Goal: Task Accomplishment & Management: Use online tool/utility

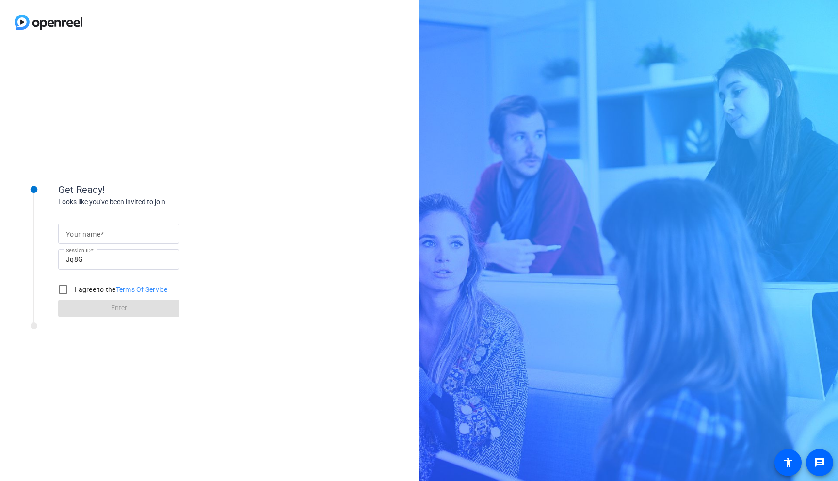
click at [114, 232] on input "Your name" at bounding box center [119, 234] width 106 height 12
type input "[PERSON_NAME]"
click at [64, 290] on input "I agree to the Terms Of Service" at bounding box center [62, 289] width 19 height 19
checkbox input "true"
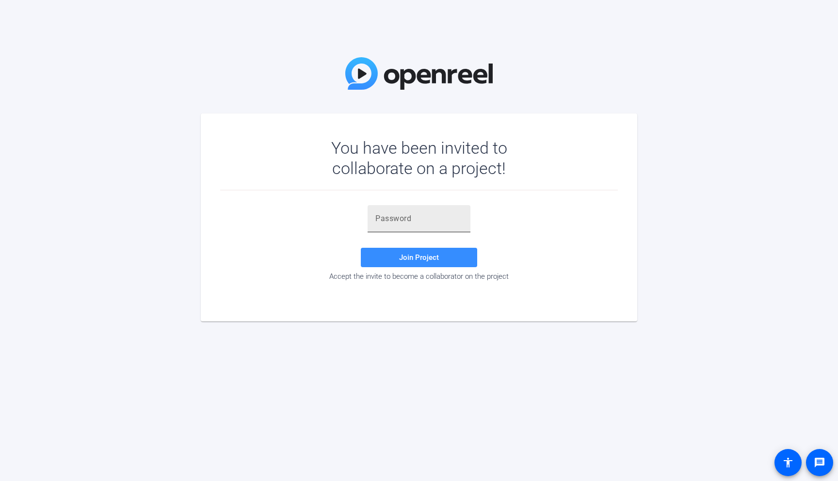
click at [375, 220] on input "text" at bounding box center [418, 219] width 87 height 12
paste input "Jq8G"
click at [389, 261] on span at bounding box center [419, 257] width 116 height 23
click at [434, 212] on div "Jq8G" at bounding box center [418, 218] width 87 height 27
click at [436, 227] on div "Jq8G" at bounding box center [418, 218] width 87 height 27
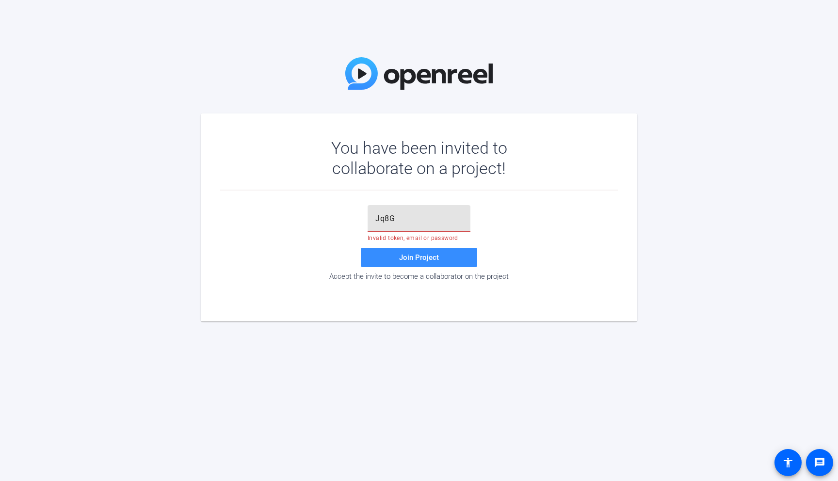
click at [436, 227] on div "Jq8G" at bounding box center [418, 218] width 87 height 27
click at [429, 225] on div "Jq8G" at bounding box center [418, 218] width 87 height 27
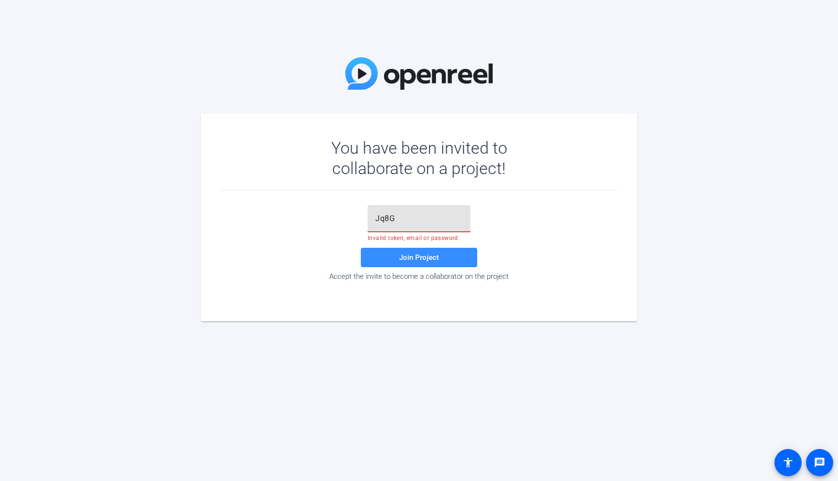
paste input "oy@bSO"
type input "oy@bSO"
click at [405, 260] on span "Join Project" at bounding box center [419, 257] width 40 height 9
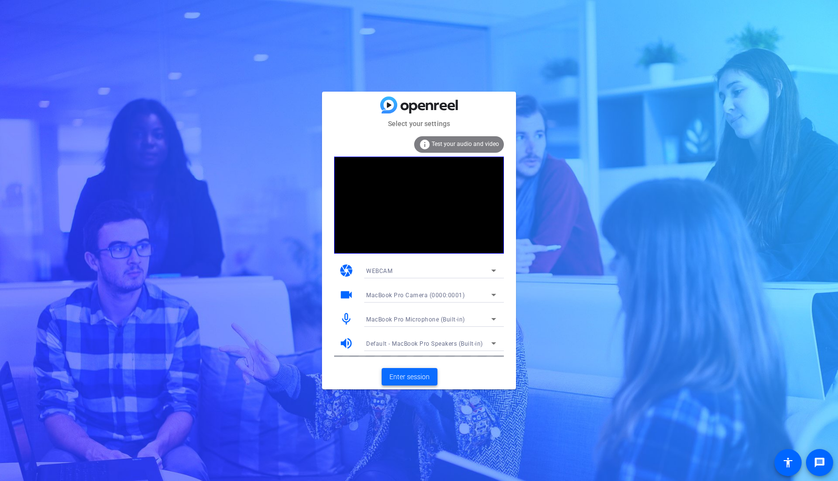
click at [422, 374] on span "Enter session" at bounding box center [409, 377] width 40 height 10
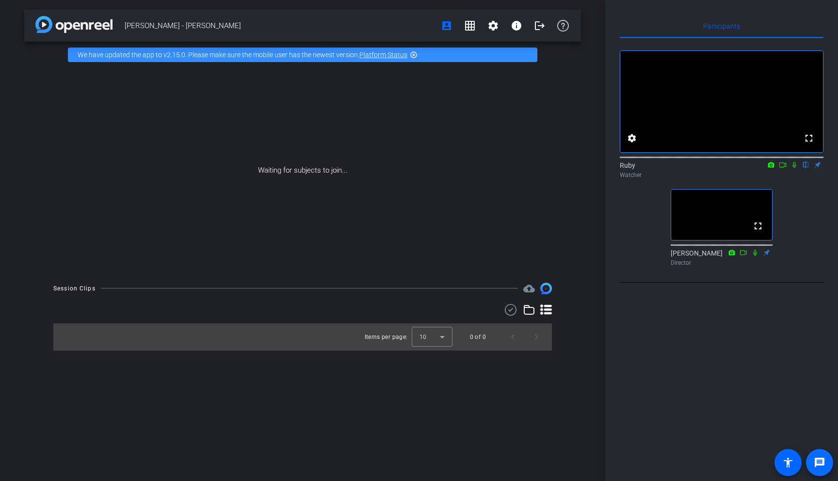
click at [820, 464] on mat-icon "message" at bounding box center [820, 463] width 12 height 12
click at [536, 23] on mat-icon "logout" at bounding box center [540, 26] width 12 height 12
